Goal: Task Accomplishment & Management: Manage account settings

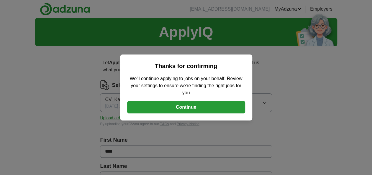
click at [185, 109] on button "Continue" at bounding box center [186, 107] width 118 height 12
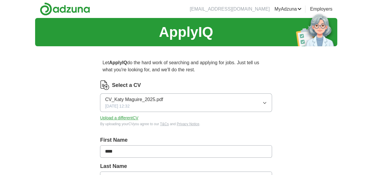
click at [136, 118] on button "Upload a different CV" at bounding box center [119, 118] width 38 height 6
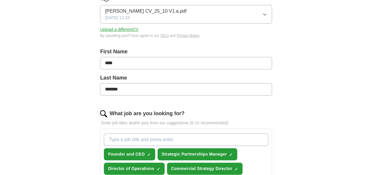
scroll to position [118, 0]
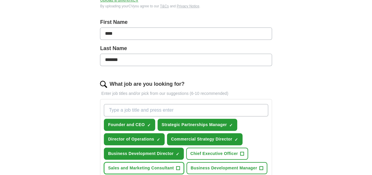
click at [162, 166] on span "Sales and Marketing Consultant" at bounding box center [141, 168] width 66 height 6
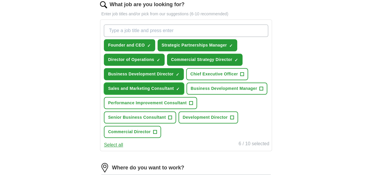
scroll to position [207, 0]
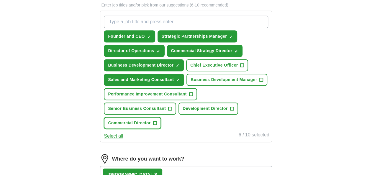
click at [144, 124] on span "Commercial Director" at bounding box center [129, 123] width 43 height 6
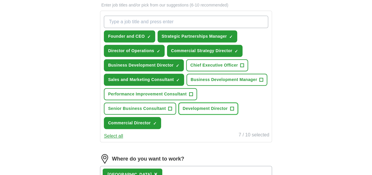
click at [209, 107] on span "Development Director" at bounding box center [205, 109] width 45 height 6
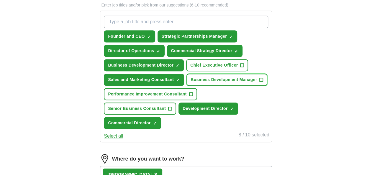
click at [222, 80] on span "Business Development Manager" at bounding box center [224, 80] width 66 height 6
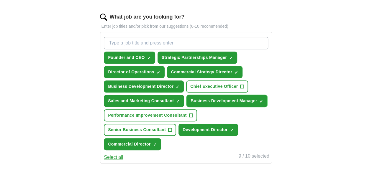
scroll to position [177, 0]
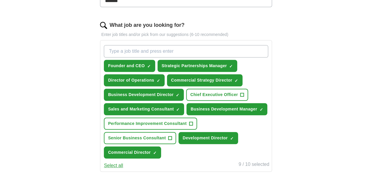
click at [118, 166] on button "Select all" at bounding box center [113, 165] width 19 height 7
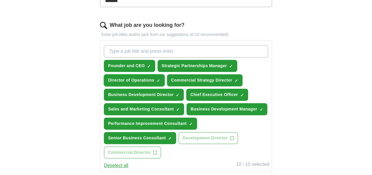
click at [0, 0] on span "×" at bounding box center [0, 0] width 0 height 0
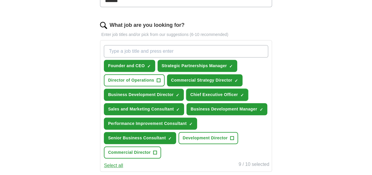
click at [0, 0] on span "×" at bounding box center [0, 0] width 0 height 0
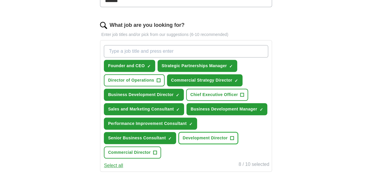
click at [231, 139] on span "+" at bounding box center [232, 138] width 4 height 5
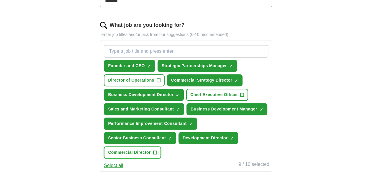
click at [141, 154] on span "Commercial Director" at bounding box center [129, 153] width 43 height 6
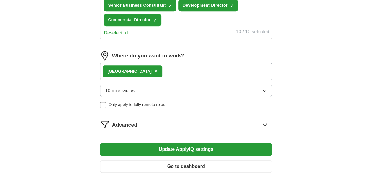
scroll to position [325, 0]
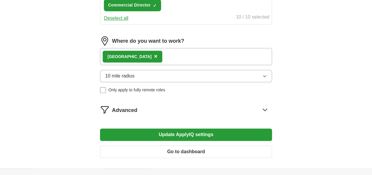
click at [180, 134] on button "Update ApplyIQ settings" at bounding box center [186, 135] width 172 height 12
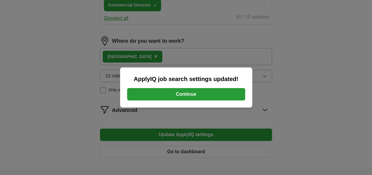
click at [183, 96] on button "Continue" at bounding box center [186, 94] width 118 height 12
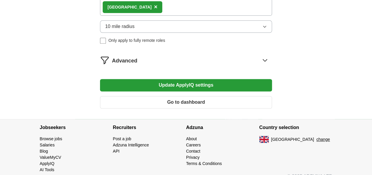
scroll to position [382, 0]
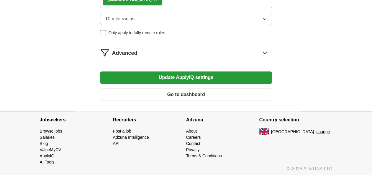
click at [201, 76] on button "Update ApplyIQ settings" at bounding box center [186, 77] width 172 height 12
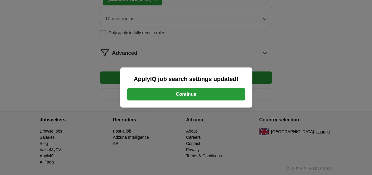
click at [226, 95] on button "Continue" at bounding box center [186, 94] width 118 height 12
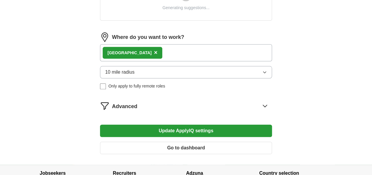
scroll to position [266, 0]
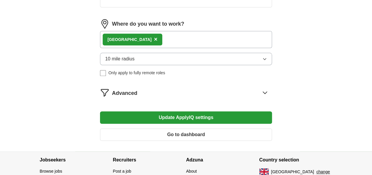
click at [268, 93] on icon at bounding box center [264, 92] width 9 height 9
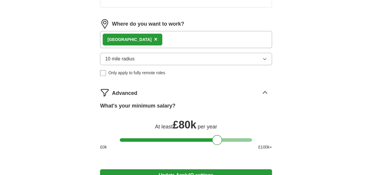
click at [203, 138] on div at bounding box center [186, 140] width 132 height 4
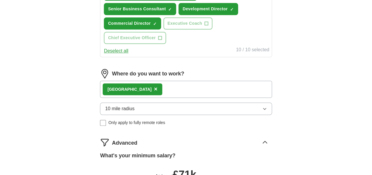
scroll to position [354, 0]
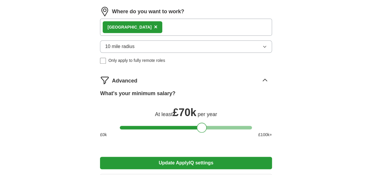
click at [199, 126] on div at bounding box center [202, 128] width 10 height 10
drag, startPoint x: 202, startPoint y: 125, endPoint x: 193, endPoint y: 127, distance: 8.7
click at [193, 127] on div at bounding box center [193, 128] width 10 height 10
click at [195, 127] on div at bounding box center [195, 128] width 10 height 10
click at [188, 163] on button "Update ApplyIQ settings" at bounding box center [186, 163] width 172 height 12
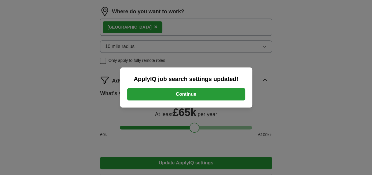
click at [222, 95] on button "Continue" at bounding box center [186, 94] width 118 height 12
